Goal: Task Accomplishment & Management: Manage account settings

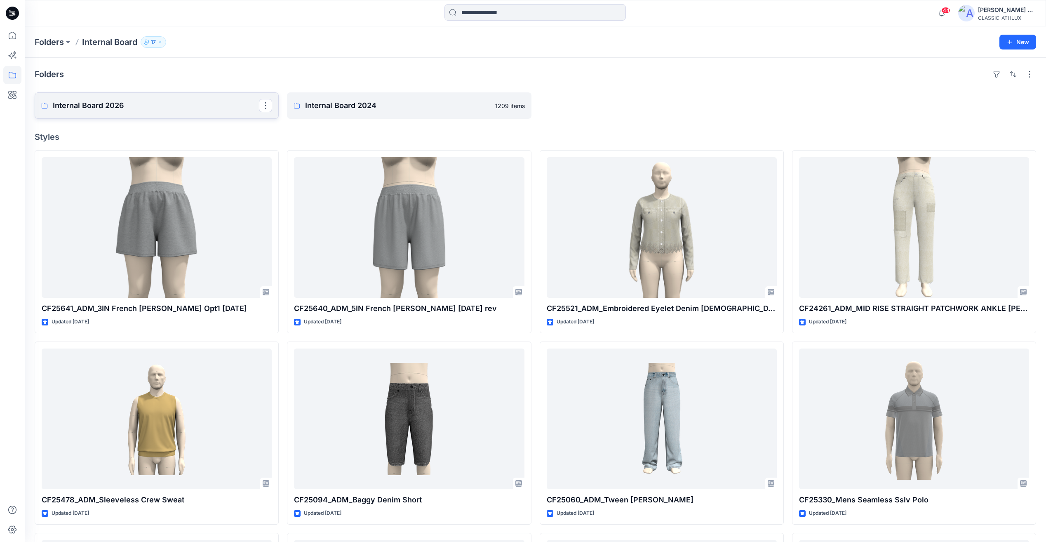
click at [161, 106] on p "Internal Board 2026" at bounding box center [156, 106] width 206 height 12
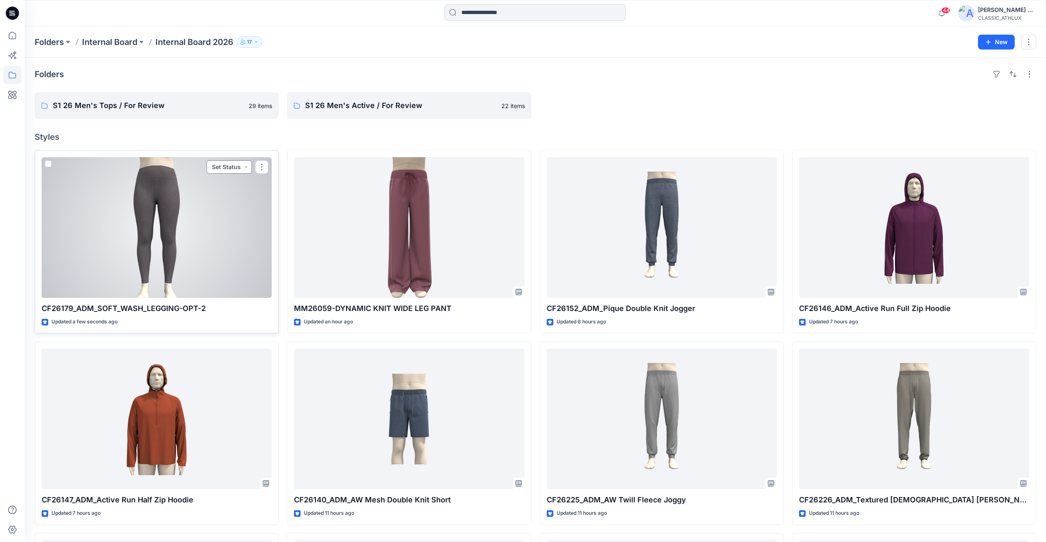
click at [239, 171] on button "Set Status" at bounding box center [229, 166] width 45 height 13
click at [210, 260] on p "Designer Need To Review" at bounding box center [218, 259] width 46 height 11
click at [209, 235] on div at bounding box center [157, 227] width 230 height 141
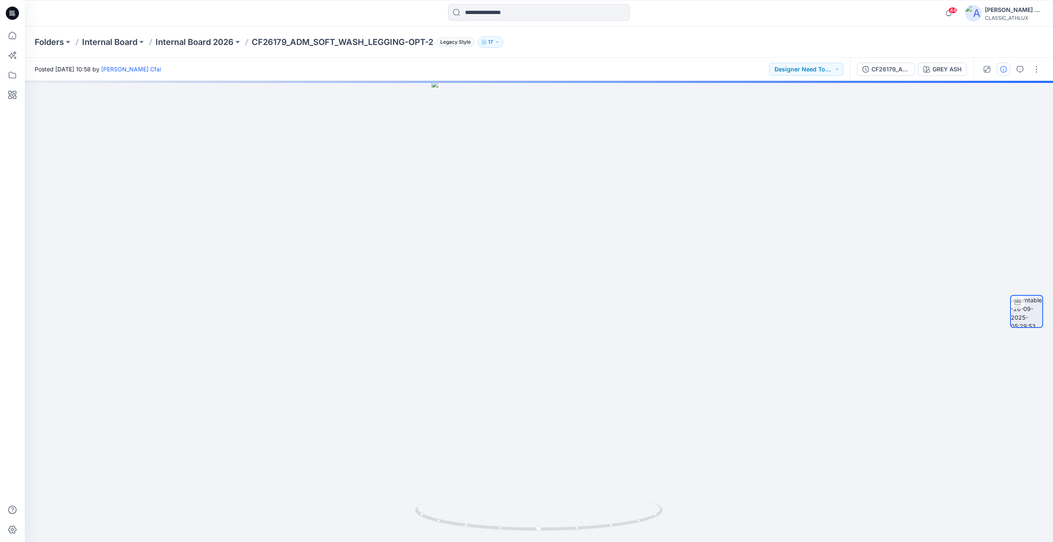
click at [1001, 70] on icon "button" at bounding box center [1003, 69] width 7 height 7
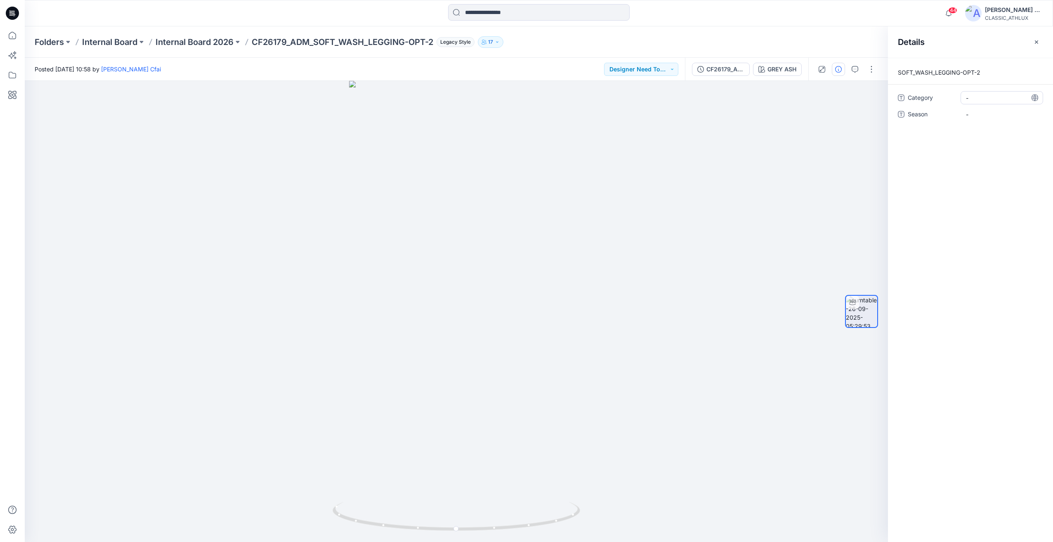
click at [980, 101] on span "-" at bounding box center [1002, 98] width 72 height 9
type textarea "**********"
click at [970, 116] on span "-" at bounding box center [1002, 114] width 72 height 9
type textarea "*****"
click at [983, 249] on div "SOFT_WASH_LEGGING-OPT-2 Category Women's Active Season S3 26" at bounding box center [970, 300] width 165 height 484
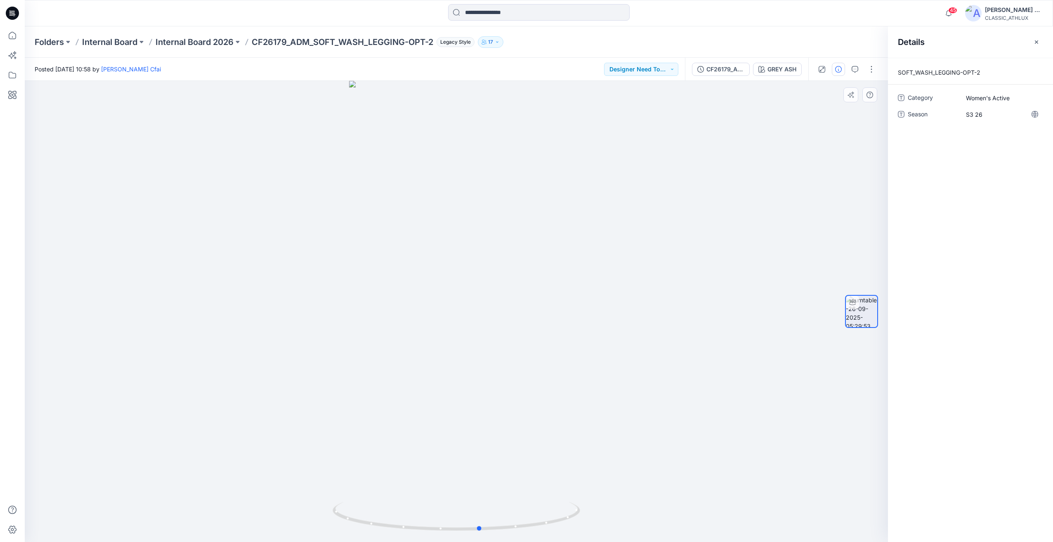
drag, startPoint x: 626, startPoint y: 452, endPoint x: 403, endPoint y: 448, distance: 223.6
click at [403, 448] on div at bounding box center [456, 311] width 863 height 461
click at [599, 375] on div at bounding box center [456, 311] width 863 height 461
click at [184, 43] on p "Internal Board 2026" at bounding box center [194, 42] width 78 height 12
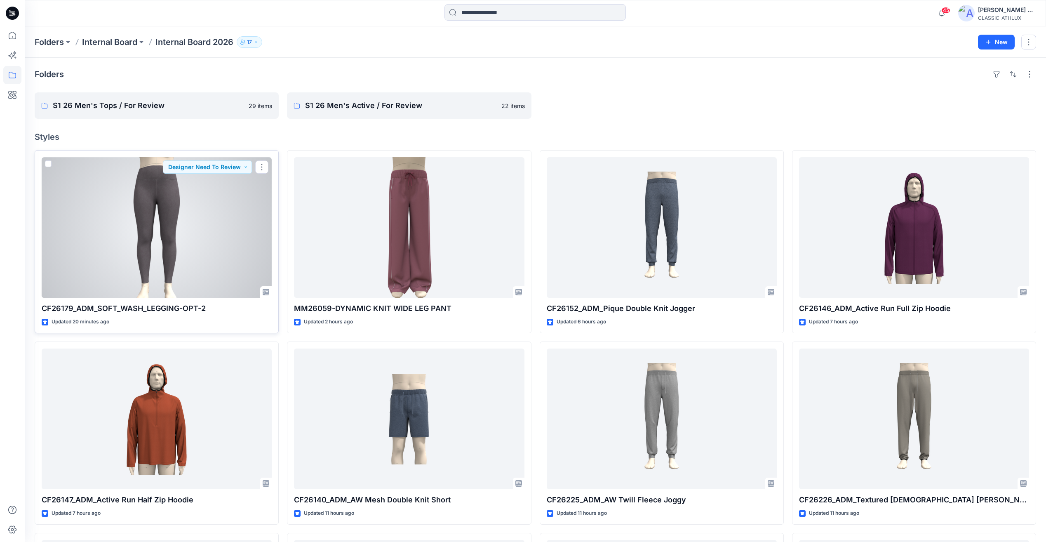
click at [226, 249] on div at bounding box center [157, 227] width 230 height 141
